Goal: Find specific page/section: Find specific page/section

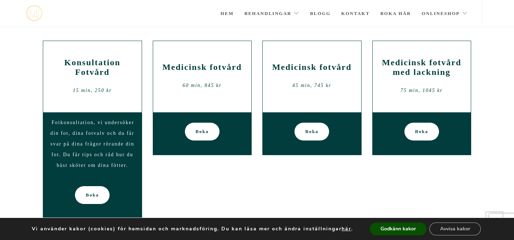
scroll to position [82, 0]
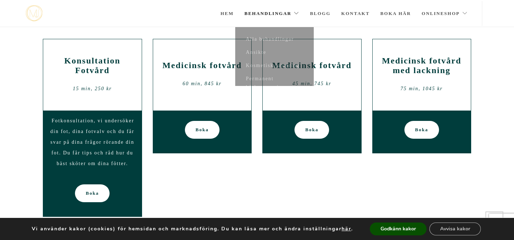
click at [289, 9] on link "Behandlingar" at bounding box center [271, 13] width 55 height 25
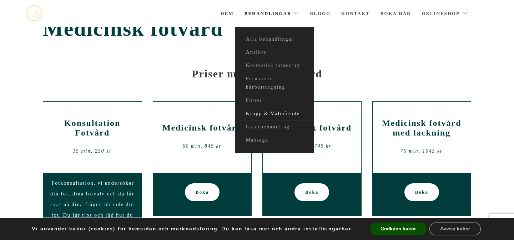
scroll to position [27, 0]
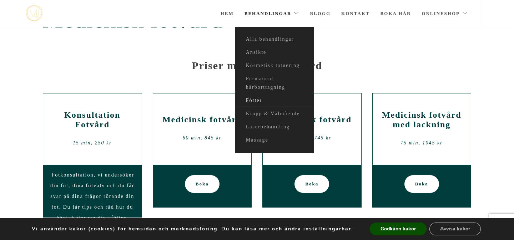
click at [258, 100] on link "Fötter" at bounding box center [274, 100] width 79 height 13
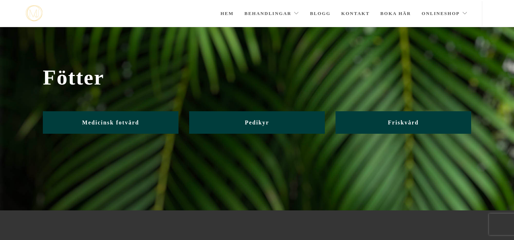
scroll to position [28, 0]
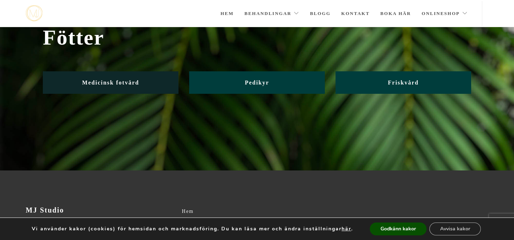
click at [137, 85] on span "Medicinsk fotvård" at bounding box center [110, 83] width 57 height 6
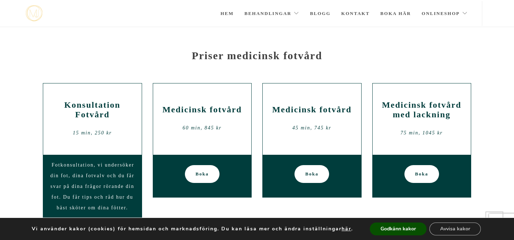
scroll to position [31, 0]
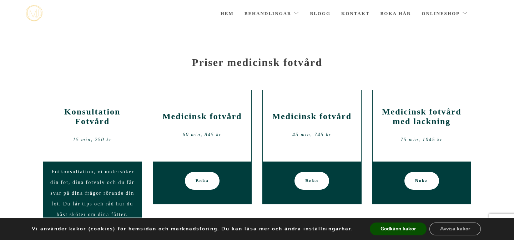
click at [297, 115] on h2 "Medicinsk fotvård" at bounding box center [312, 117] width 88 height 10
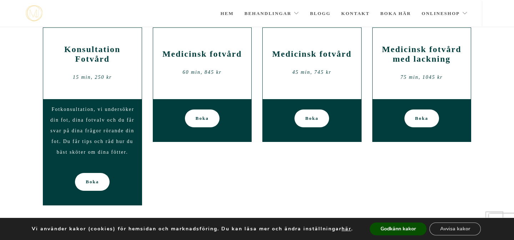
click at [282, 137] on div "Boka" at bounding box center [312, 120] width 98 height 43
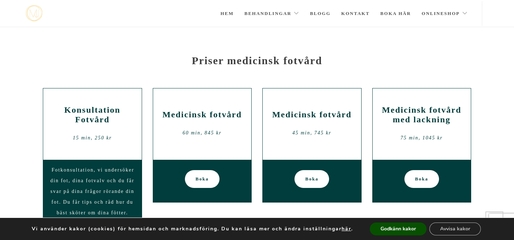
scroll to position [0, 0]
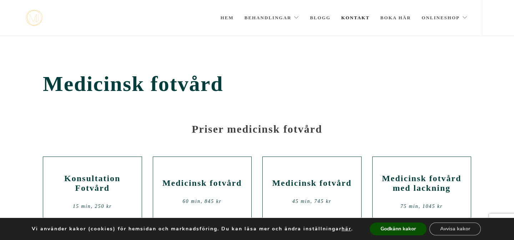
click at [360, 20] on link "Kontakt" at bounding box center [355, 18] width 29 height 36
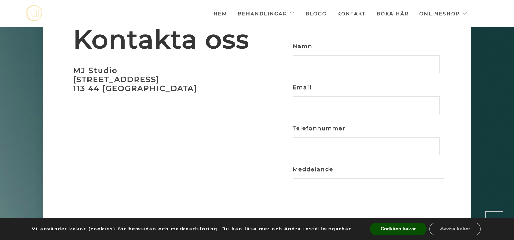
scroll to position [2095, 0]
